Goal: Check status: Check status

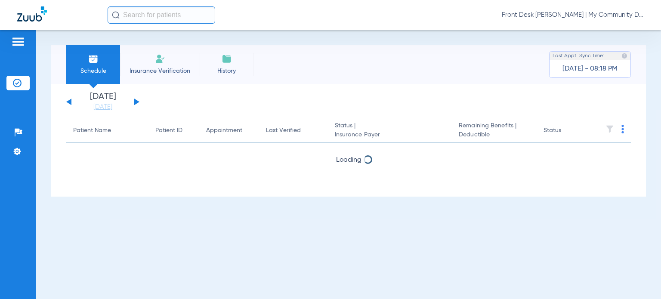
click at [152, 15] on input "text" at bounding box center [162, 14] width 108 height 17
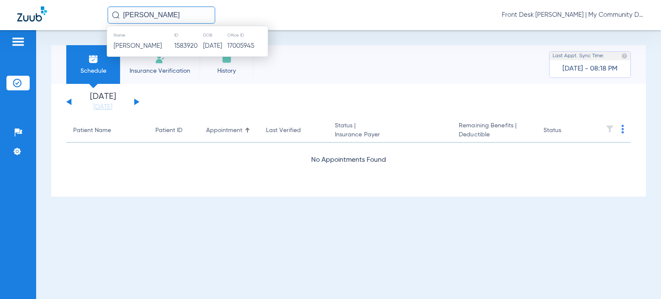
click at [162, 45] on span "[PERSON_NAME]" at bounding box center [138, 46] width 48 height 6
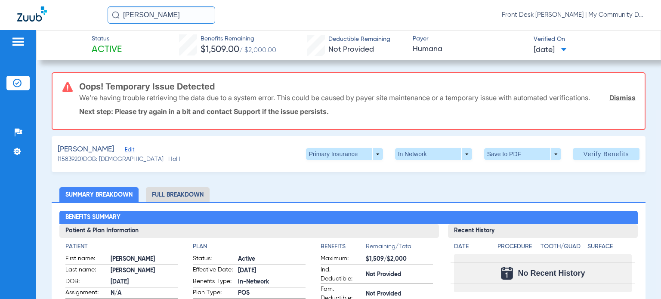
click at [610, 96] on link "Dismiss" at bounding box center [623, 97] width 26 height 9
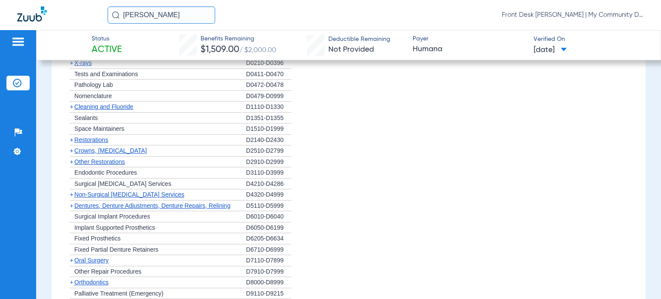
scroll to position [560, 0]
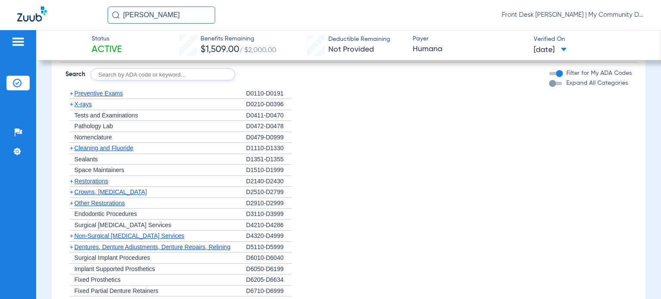
click at [93, 149] on span "Cleaning and Fluoride" at bounding box center [103, 148] width 59 height 7
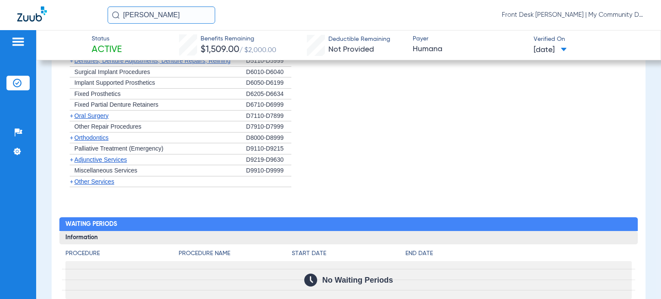
scroll to position [775, 0]
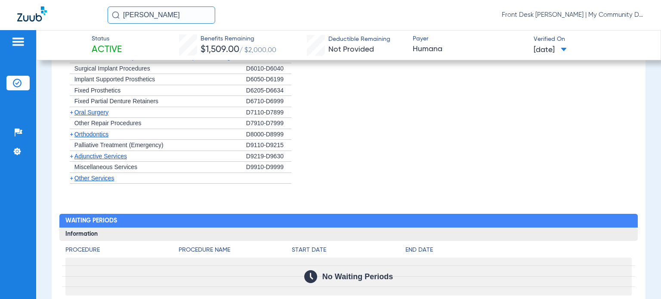
drag, startPoint x: 102, startPoint y: 175, endPoint x: 106, endPoint y: 177, distance: 4.8
click at [105, 177] on span "Other Services" at bounding box center [94, 178] width 40 height 7
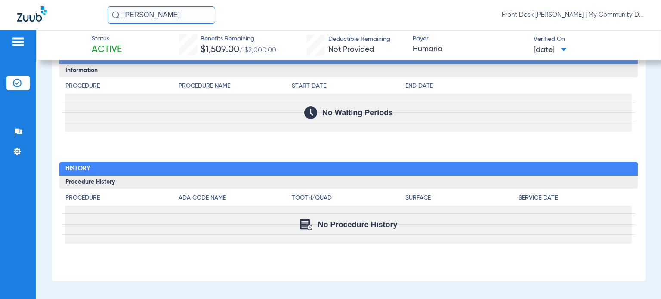
scroll to position [965, 0]
drag, startPoint x: 153, startPoint y: 10, endPoint x: 74, endPoint y: 4, distance: 78.6
click at [74, 4] on div "[PERSON_NAME] Front Desk [PERSON_NAME] | My Community Dental Centers" at bounding box center [330, 15] width 661 height 30
click at [180, 20] on input "[PERSON_NAME]" at bounding box center [162, 14] width 108 height 17
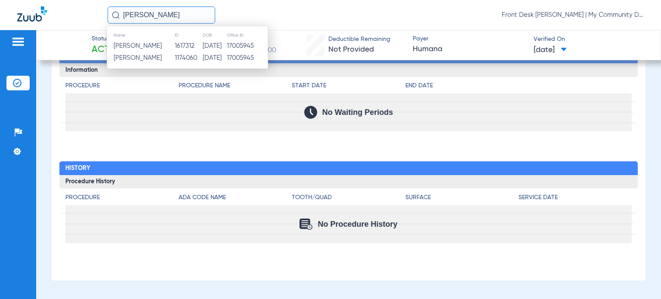
click at [193, 17] on input "[PERSON_NAME]" at bounding box center [162, 14] width 108 height 17
type input "[PERSON_NAME]"
click at [205, 58] on td "[DATE]" at bounding box center [214, 58] width 24 height 12
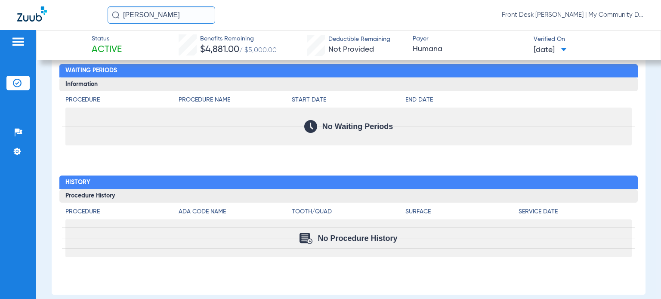
scroll to position [914, 0]
